Goal: Task Accomplishment & Management: Use online tool/utility

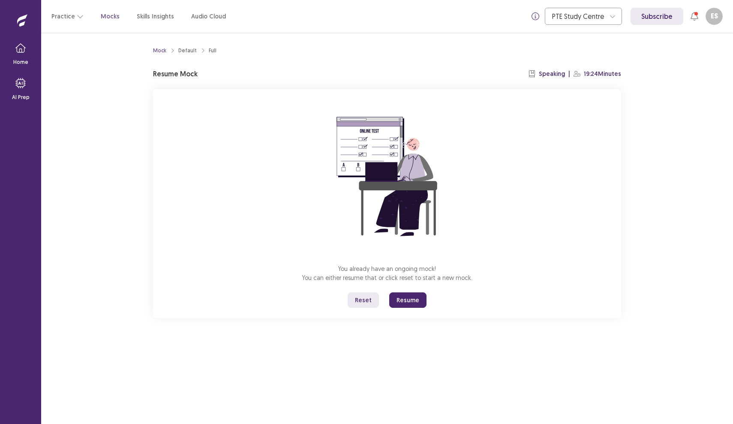
click at [408, 303] on button "Resume" at bounding box center [407, 299] width 37 height 15
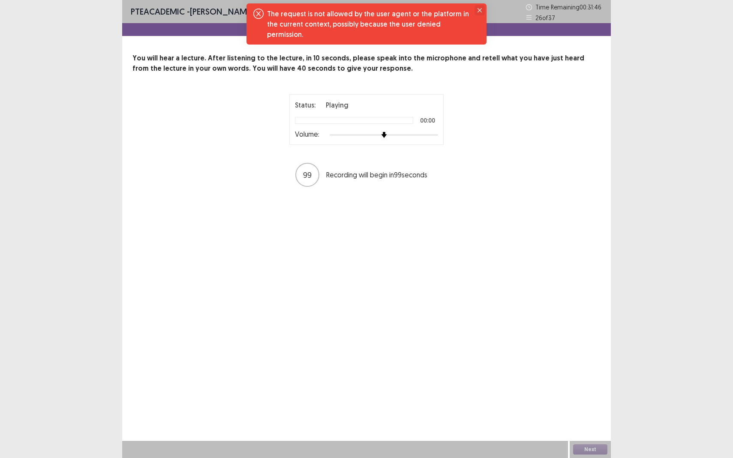
click at [476, 12] on button "Close" at bounding box center [479, 10] width 10 height 10
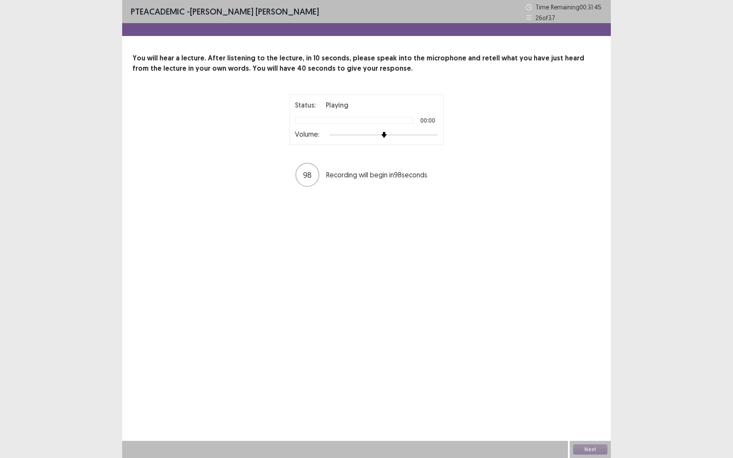
click at [477, 207] on div "PTE academic - [PERSON_NAME] [PERSON_NAME] Time Remaining 00 : 31 : 45 26 of 37…" at bounding box center [366, 229] width 488 height 458
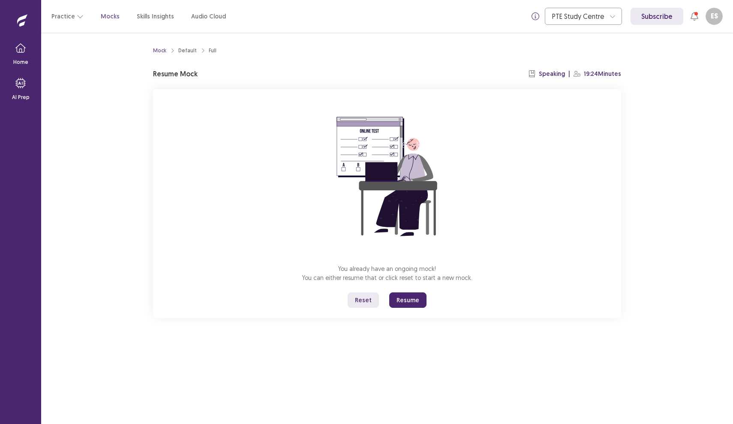
click at [365, 297] on button "Reset" at bounding box center [362, 299] width 31 height 15
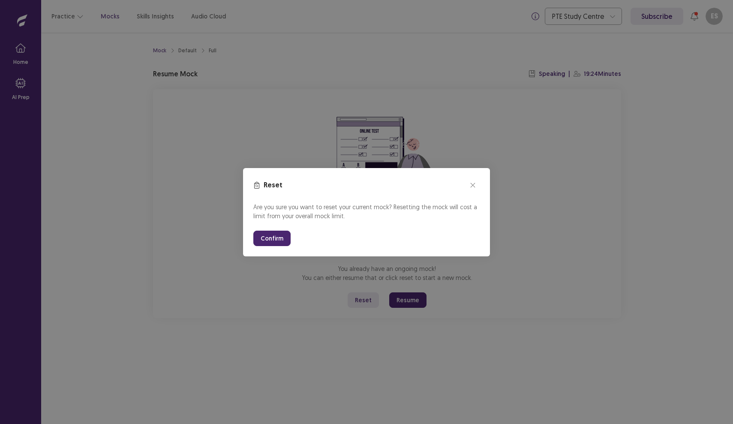
click at [277, 236] on button "Confirm" at bounding box center [271, 237] width 37 height 15
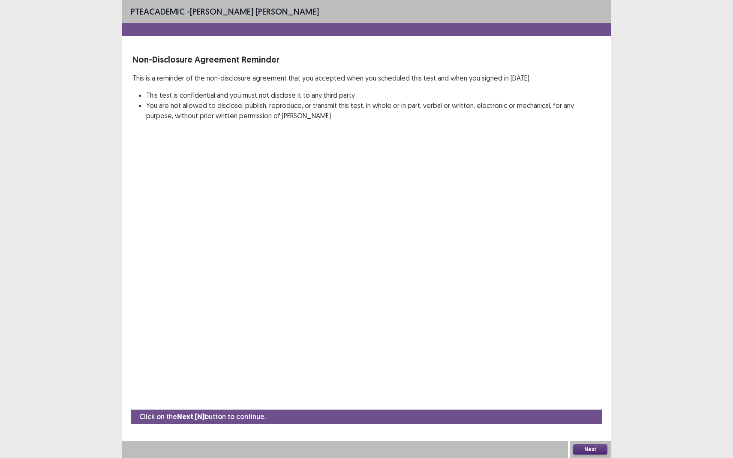
click at [275, 254] on div "PTE academic - Edison Stalin Calderon Calixto Non-Disclosure Agreement Reminder…" at bounding box center [366, 229] width 488 height 458
click at [583, 423] on button "Next" at bounding box center [590, 449] width 34 height 10
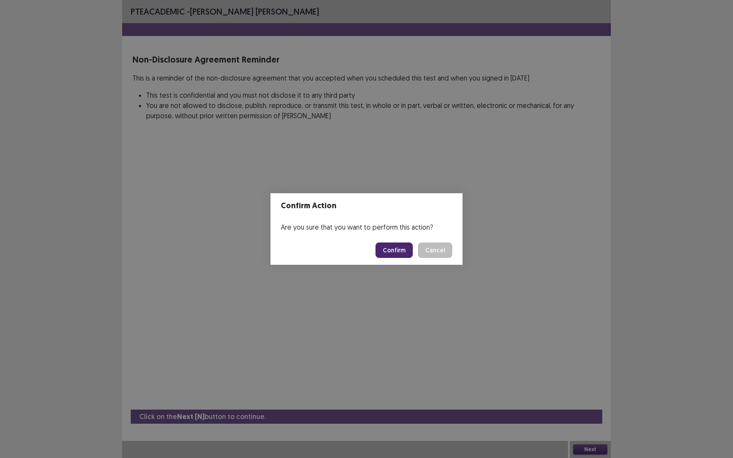
click at [400, 248] on button "Confirm" at bounding box center [393, 249] width 37 height 15
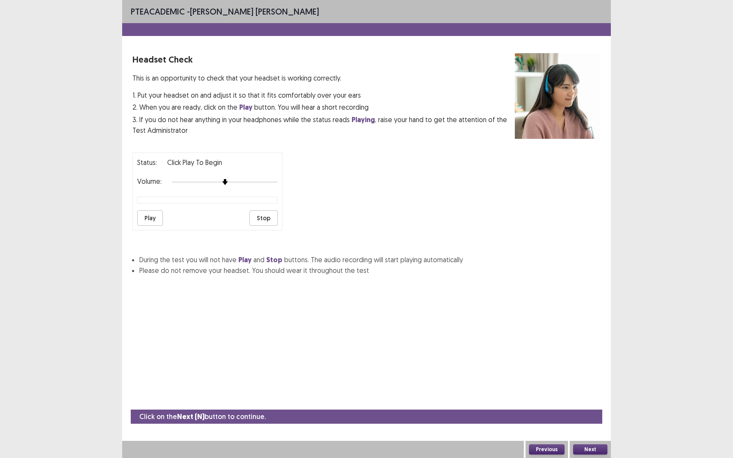
click at [603, 423] on button "Next" at bounding box center [590, 449] width 34 height 10
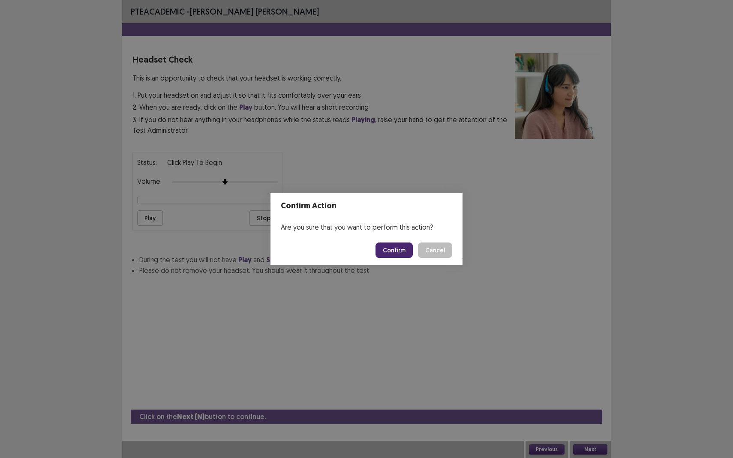
click at [400, 249] on button "Confirm" at bounding box center [393, 249] width 37 height 15
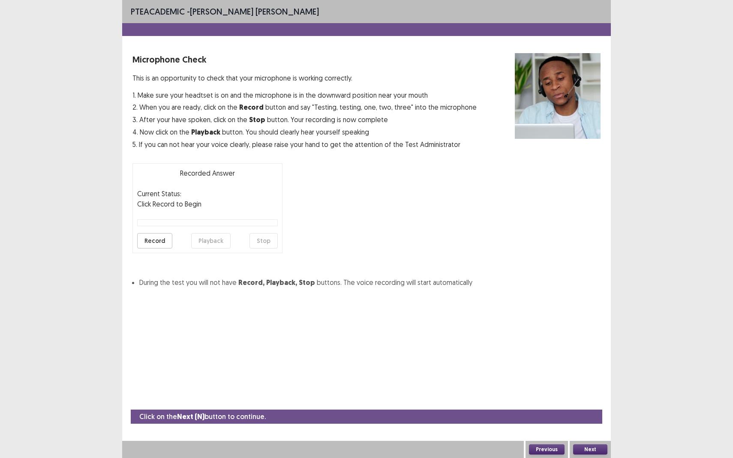
click at [586, 423] on button "Next" at bounding box center [590, 449] width 34 height 10
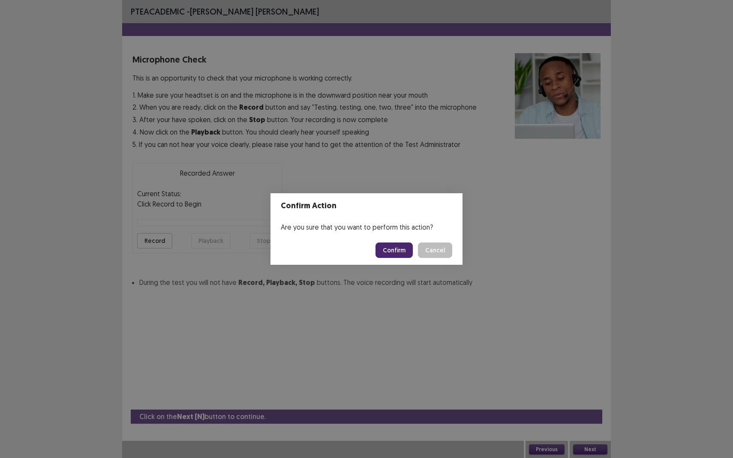
click at [395, 248] on button "Confirm" at bounding box center [393, 249] width 37 height 15
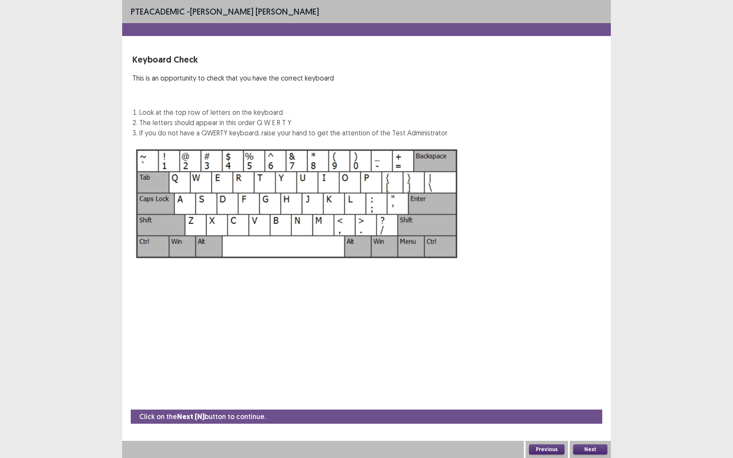
click at [592, 423] on button "Next" at bounding box center [590, 449] width 34 height 10
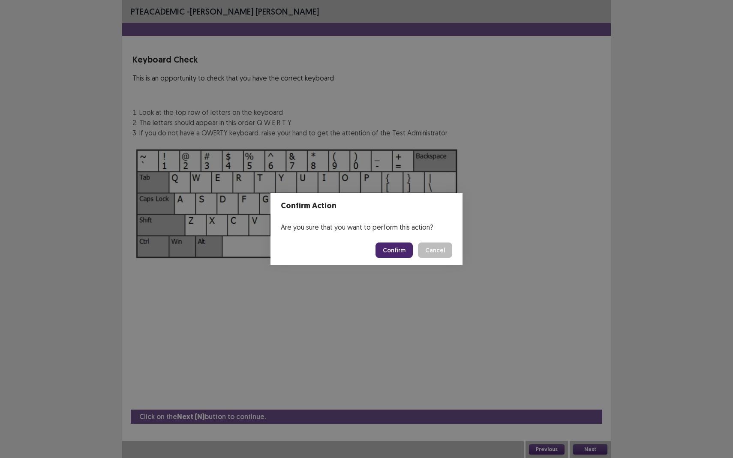
click at [393, 251] on button "Confirm" at bounding box center [393, 249] width 37 height 15
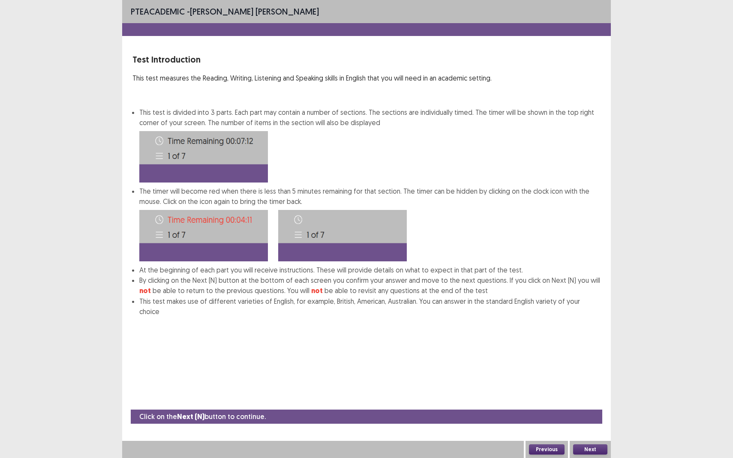
click at [595, 423] on button "Next" at bounding box center [590, 449] width 34 height 10
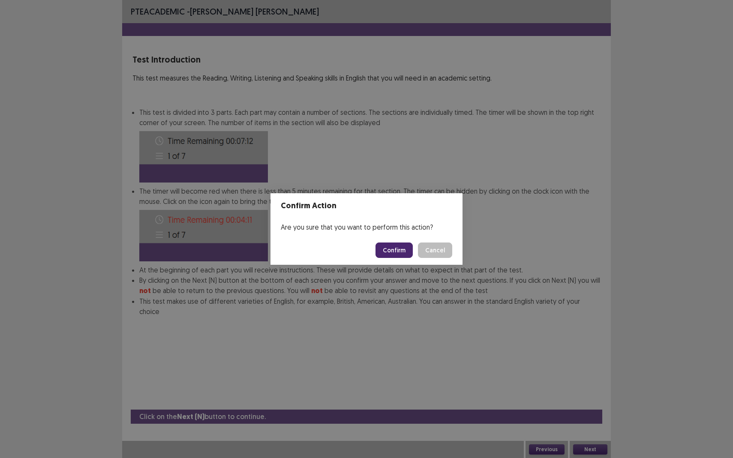
click at [392, 252] on button "Confirm" at bounding box center [393, 249] width 37 height 15
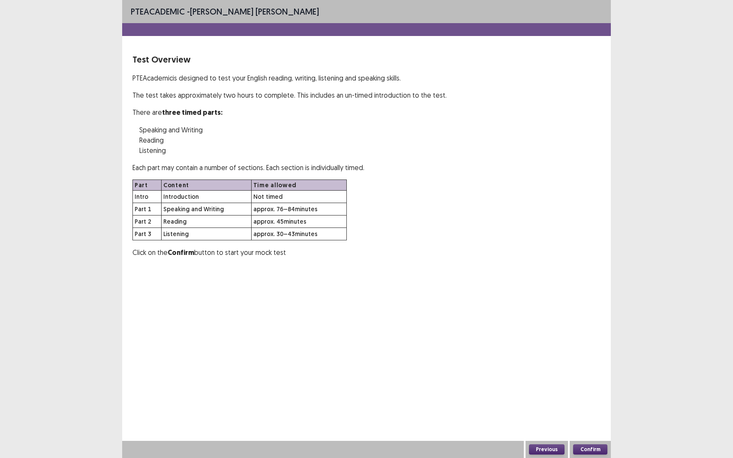
click at [576, 423] on button "Confirm" at bounding box center [590, 449] width 34 height 10
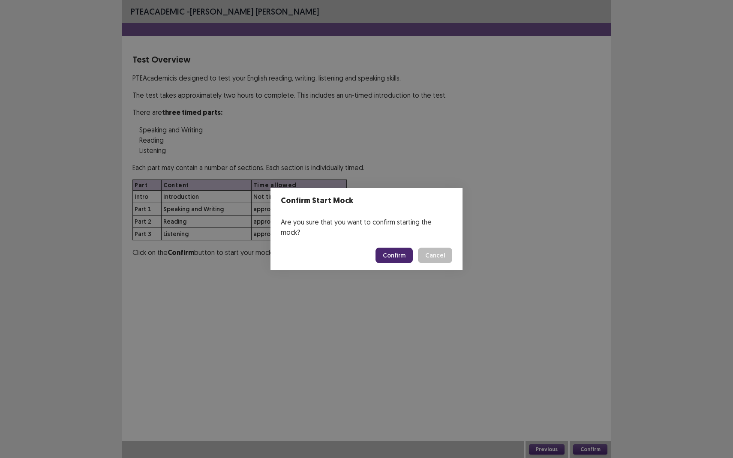
click at [393, 248] on button "Confirm" at bounding box center [393, 255] width 37 height 15
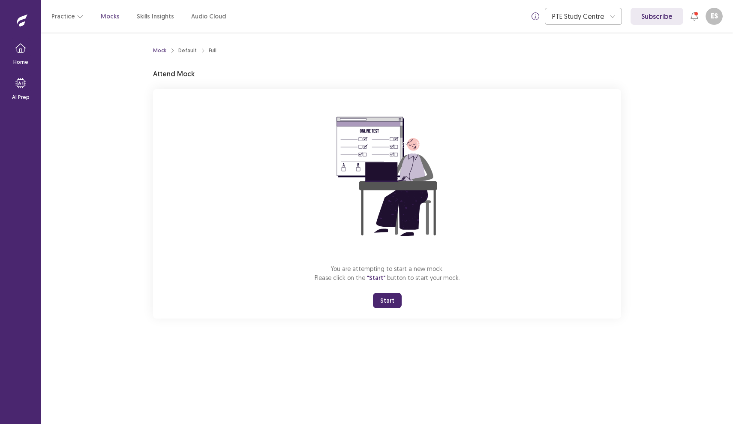
click at [385, 303] on button "Start" at bounding box center [387, 300] width 29 height 15
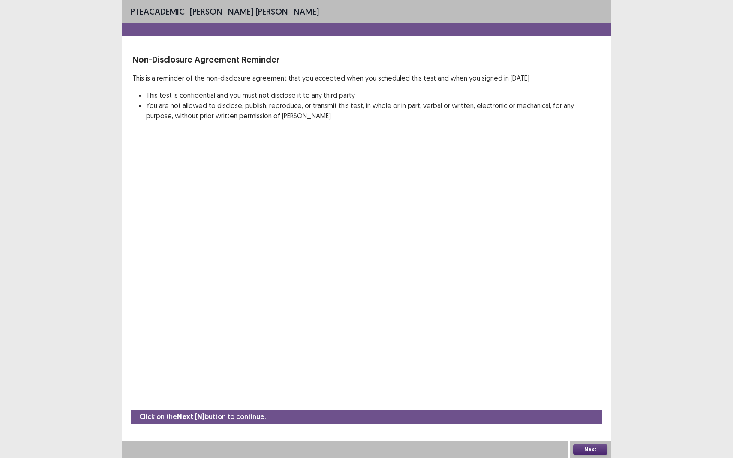
click at [383, 299] on div "PTE academic - Edison Stalin Calderon Calixto Non-Disclosure Agreement Reminder…" at bounding box center [366, 229] width 488 height 458
click at [588, 423] on button "Next" at bounding box center [590, 449] width 34 height 10
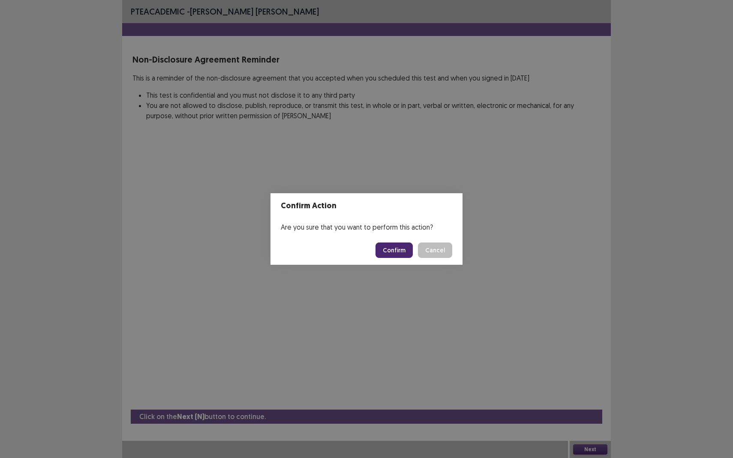
click at [397, 249] on button "Confirm" at bounding box center [393, 249] width 37 height 15
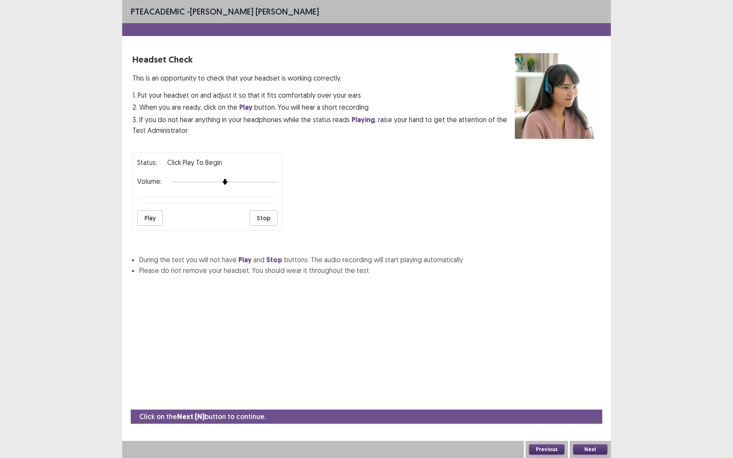
click at [583, 423] on button "Next" at bounding box center [590, 449] width 34 height 10
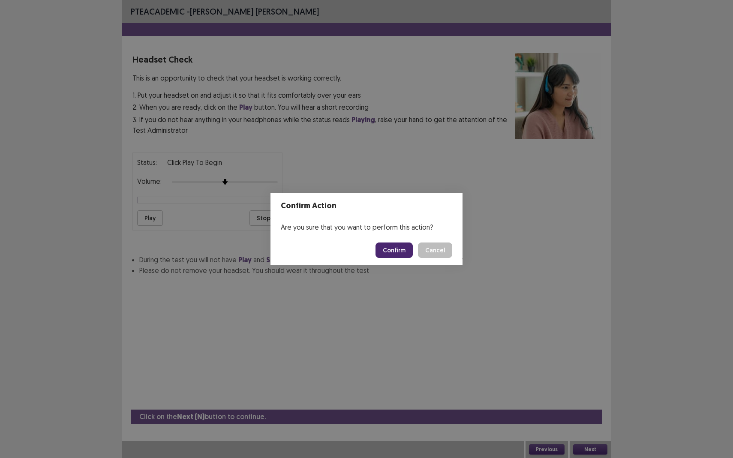
click at [391, 248] on button "Confirm" at bounding box center [393, 249] width 37 height 15
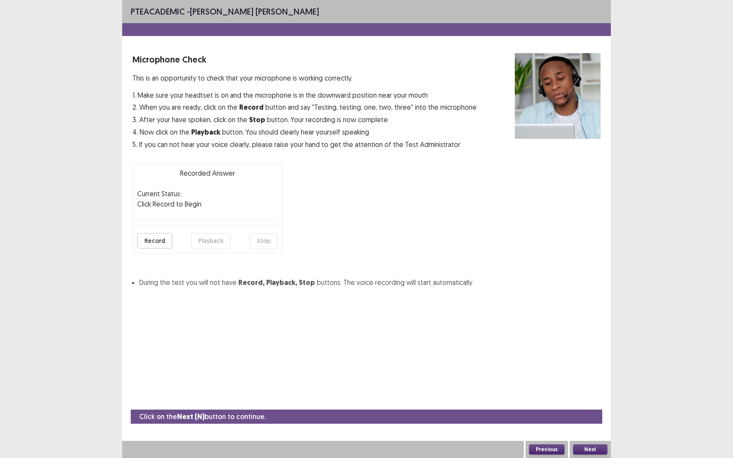
click at [602, 423] on button "Next" at bounding box center [590, 449] width 34 height 10
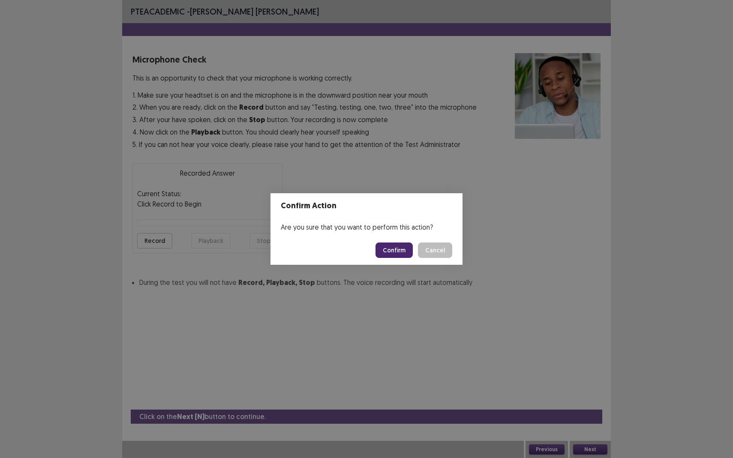
click at [391, 250] on button "Confirm" at bounding box center [393, 249] width 37 height 15
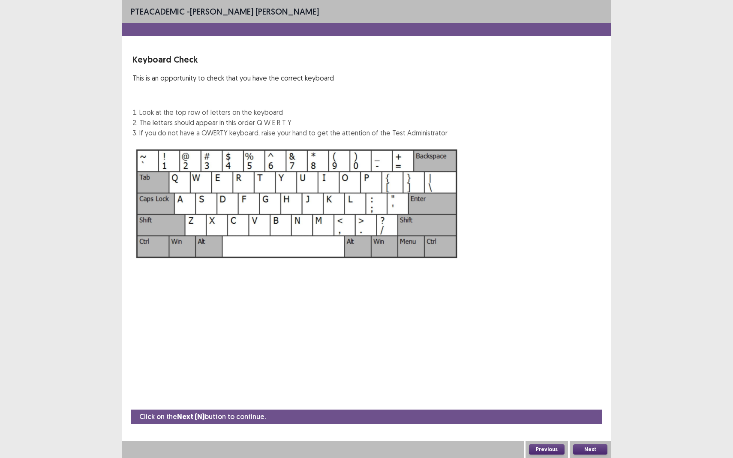
click at [592, 423] on button "Next" at bounding box center [590, 449] width 34 height 10
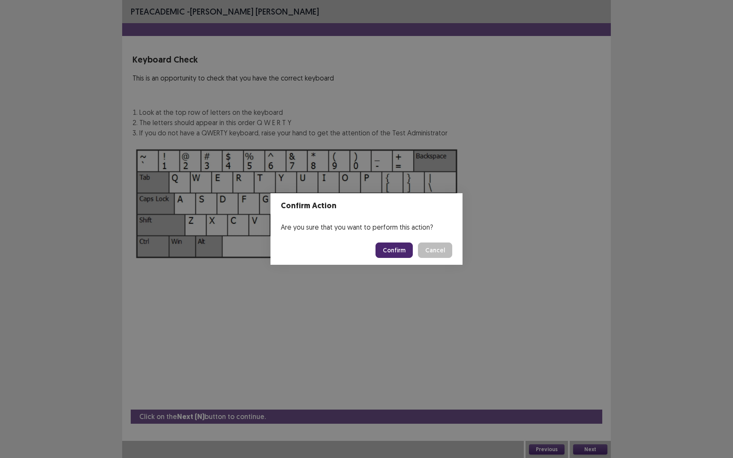
click at [395, 254] on button "Confirm" at bounding box center [393, 249] width 37 height 15
